Goal: Transaction & Acquisition: Purchase product/service

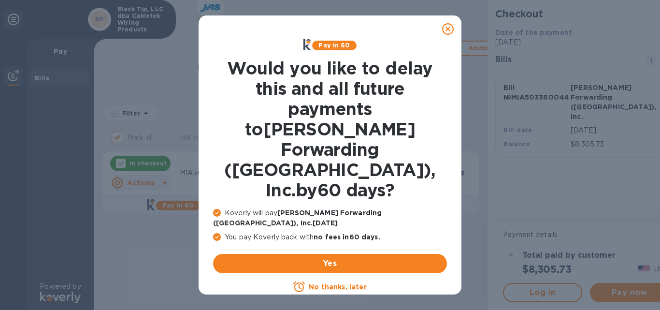
click at [331, 282] on u "No thanks, later" at bounding box center [337, 286] width 57 height 8
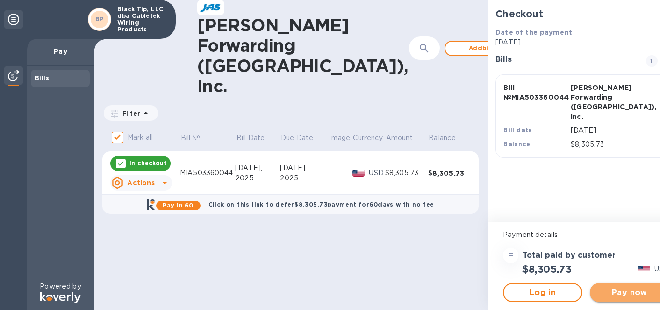
click at [597, 290] on span "Pay now" at bounding box center [629, 292] width 64 height 12
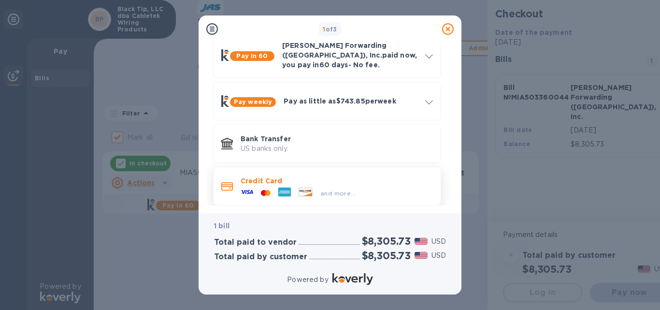
scroll to position [53, 0]
click at [328, 184] on div "and more..." at bounding box center [298, 191] width 123 height 14
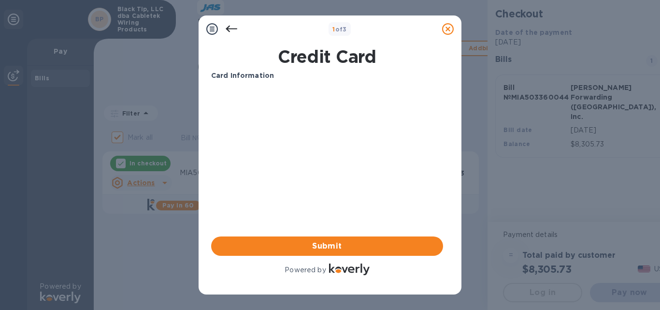
scroll to position [0, 0]
click at [267, 71] on b "Card Information" at bounding box center [242, 75] width 63 height 8
click at [272, 79] on p "Card Information" at bounding box center [327, 75] width 232 height 10
drag, startPoint x: 343, startPoint y: 173, endPoint x: 329, endPoint y: 183, distance: 17.3
click at [341, 177] on div "Card Information Your browser does not support iframes Submit Powered by" at bounding box center [327, 173] width 232 height 206
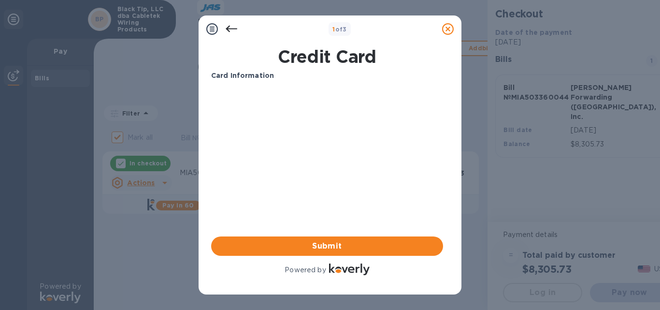
click at [231, 30] on icon at bounding box center [231, 29] width 12 height 12
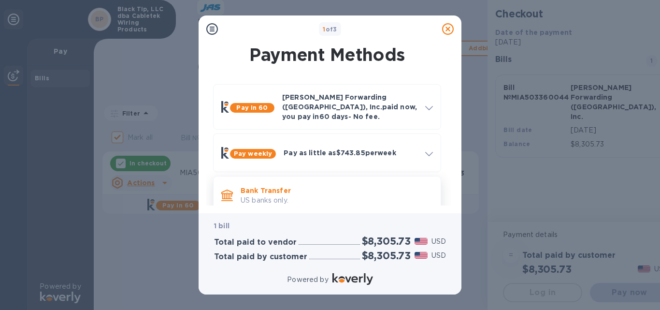
click at [268, 185] on p "Bank Transfer" at bounding box center [336, 190] width 192 height 10
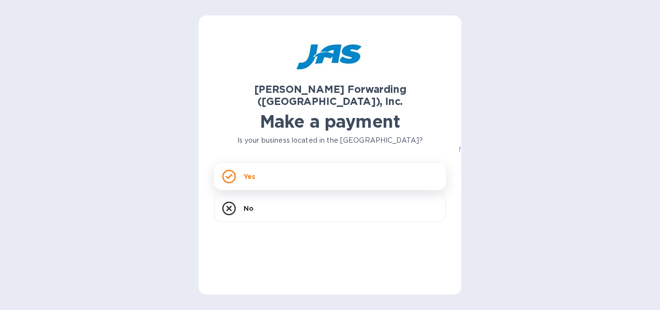
click at [273, 167] on div "Yes" at bounding box center [330, 176] width 232 height 27
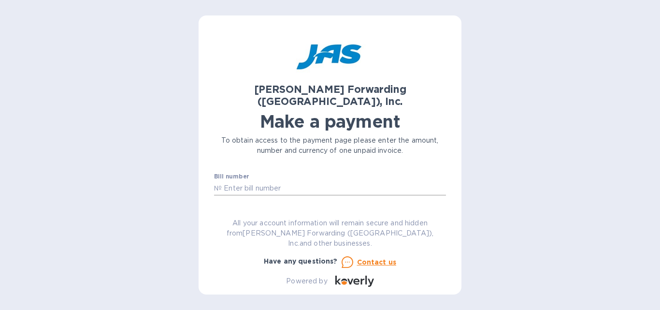
click at [243, 181] on input "text" at bounding box center [334, 188] width 224 height 14
type input "MIA503364826"
click at [231, 209] on input "text" at bounding box center [282, 216] width 129 height 14
type input "15,353.92"
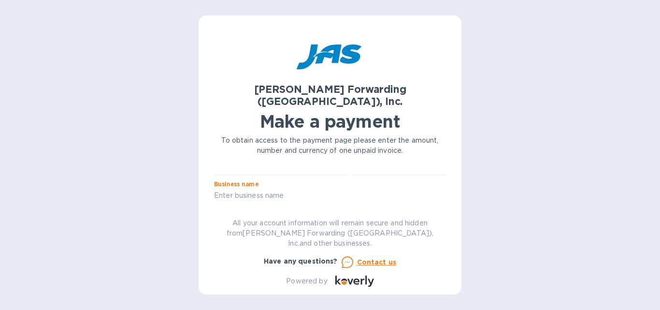
click at [242, 188] on input "text" at bounding box center [330, 195] width 232 height 14
type input "Black Tip, LLC dba Cabletek Wiring Products"
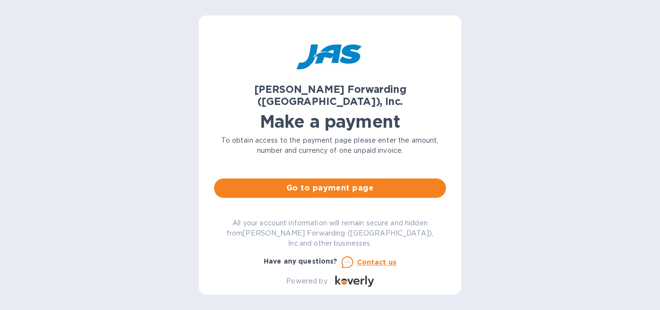
scroll to position [97, 0]
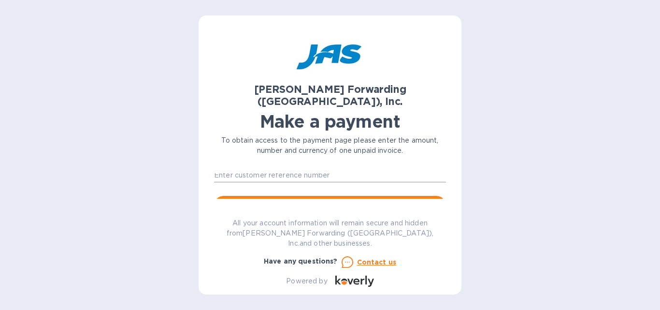
click at [242, 168] on input "text" at bounding box center [330, 175] width 232 height 14
type input "BLATIPEIA"
click at [339, 199] on span "Go to payment page" at bounding box center [330, 205] width 216 height 12
